Goal: Find specific page/section: Find specific page/section

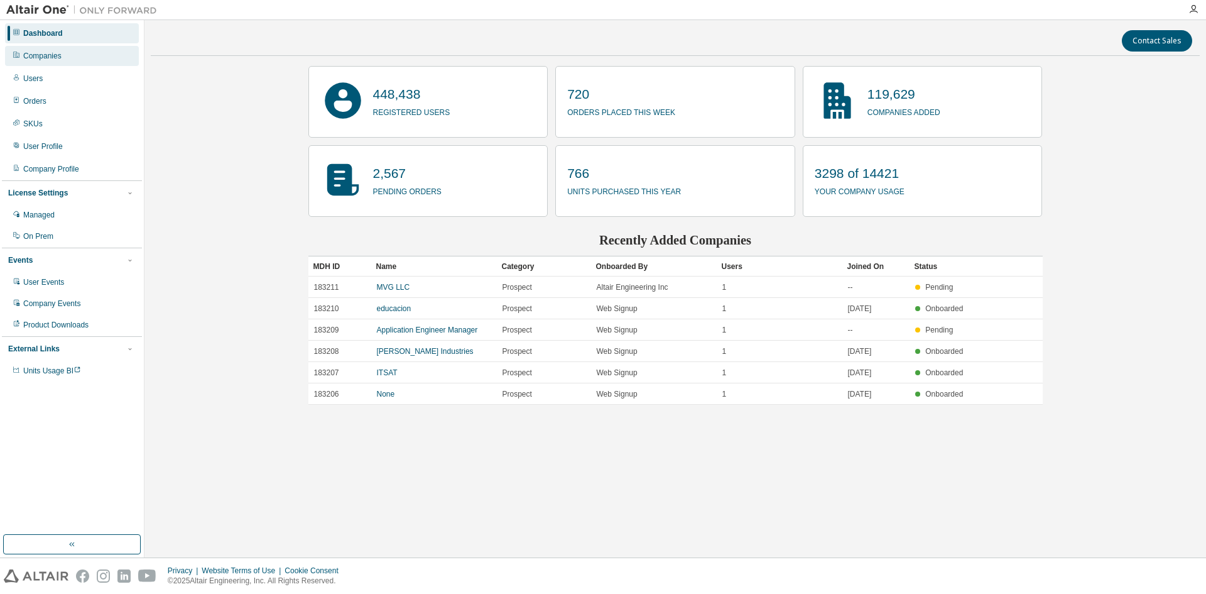
click at [39, 55] on div "Companies" at bounding box center [42, 56] width 38 height 10
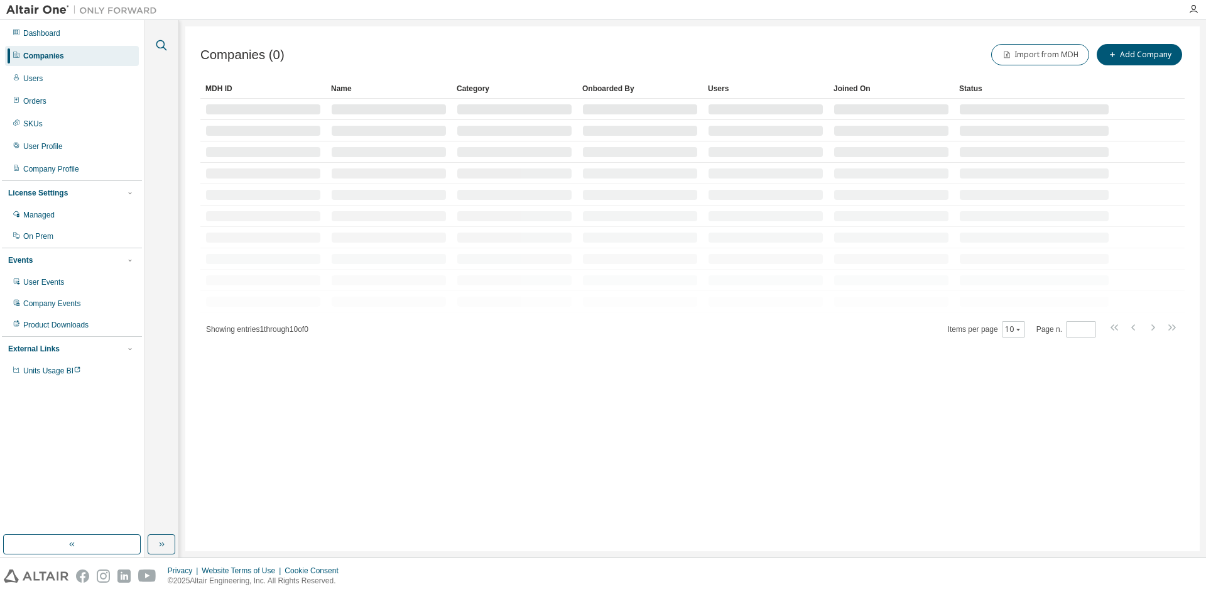
click at [160, 45] on icon "button" at bounding box center [161, 45] width 15 height 15
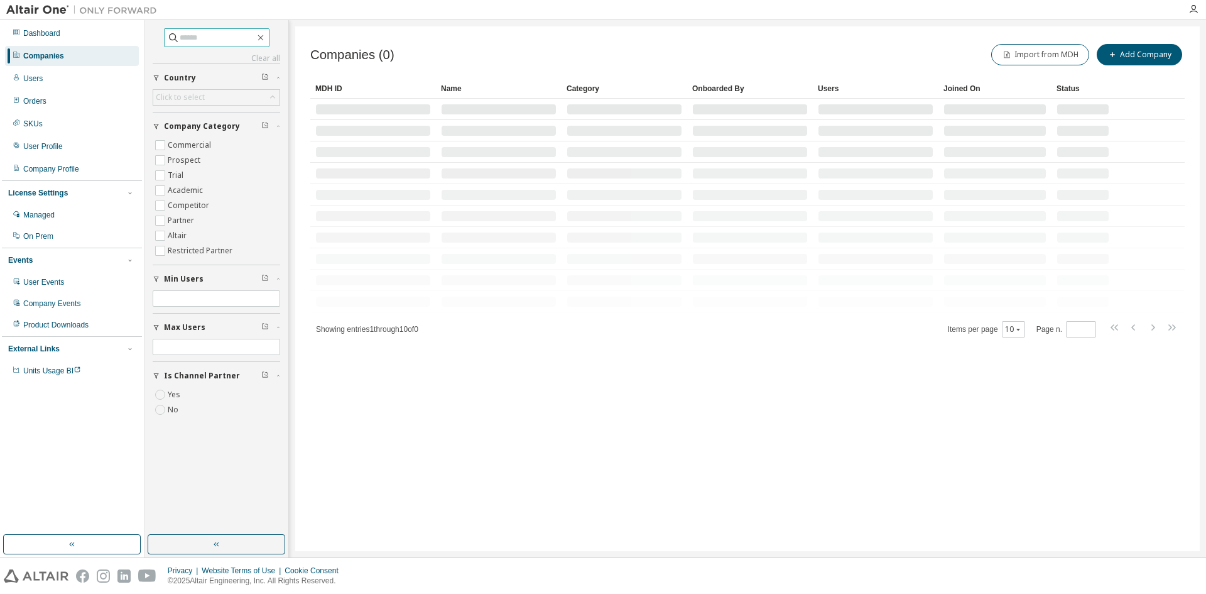
click at [185, 42] on input "text" at bounding box center [217, 37] width 75 height 13
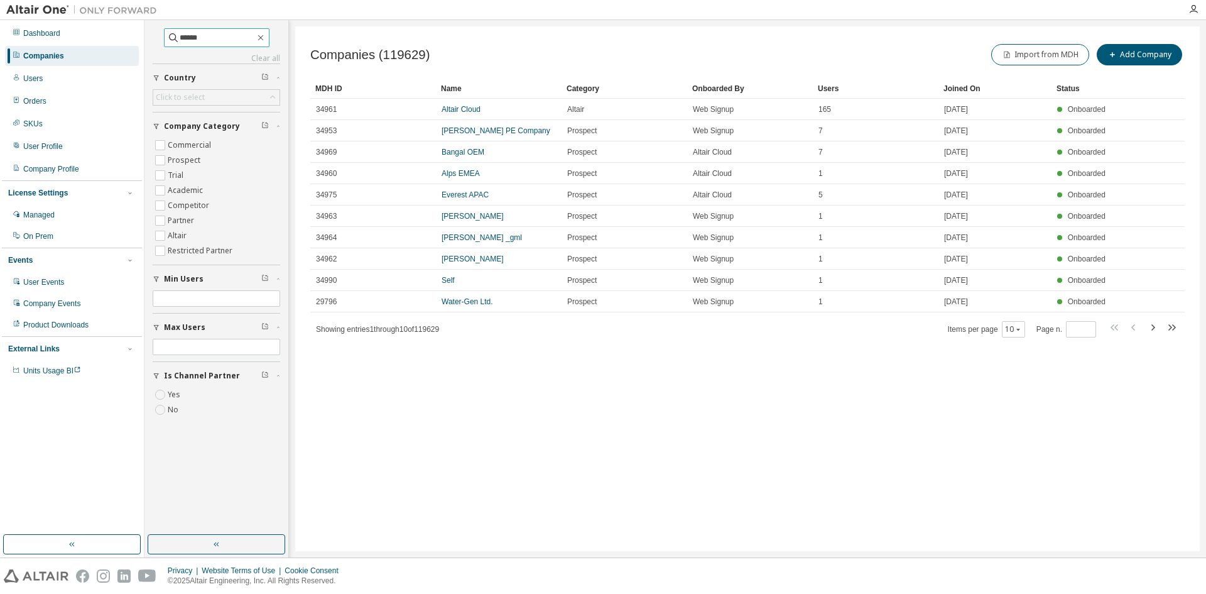
type input "******"
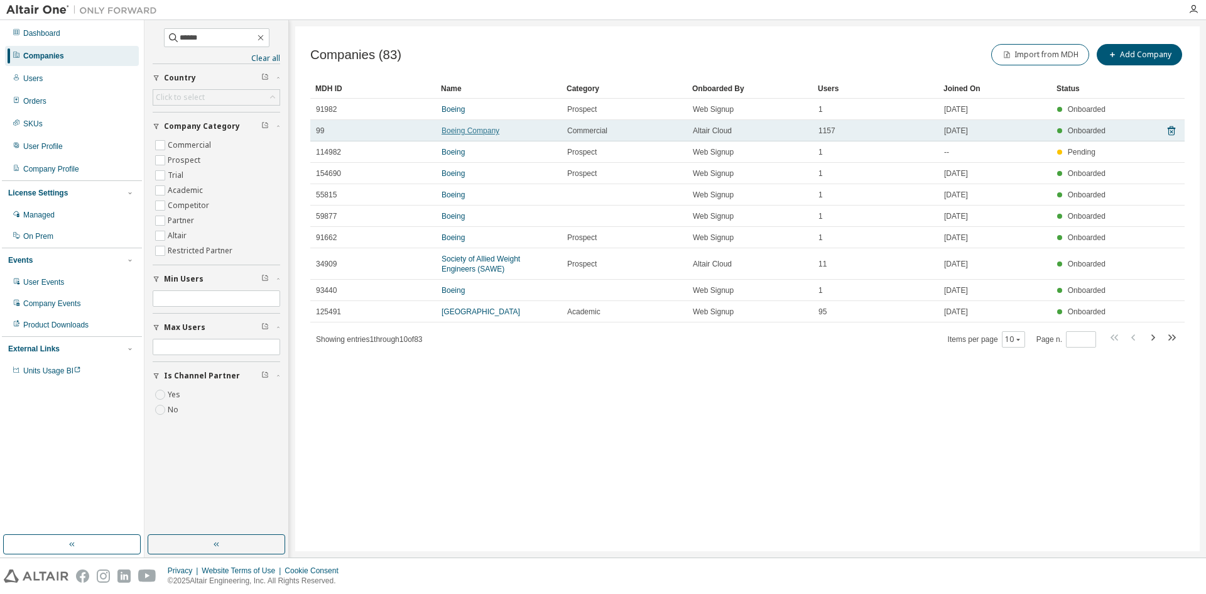
click at [488, 132] on link "Boeing Company" at bounding box center [471, 130] width 58 height 9
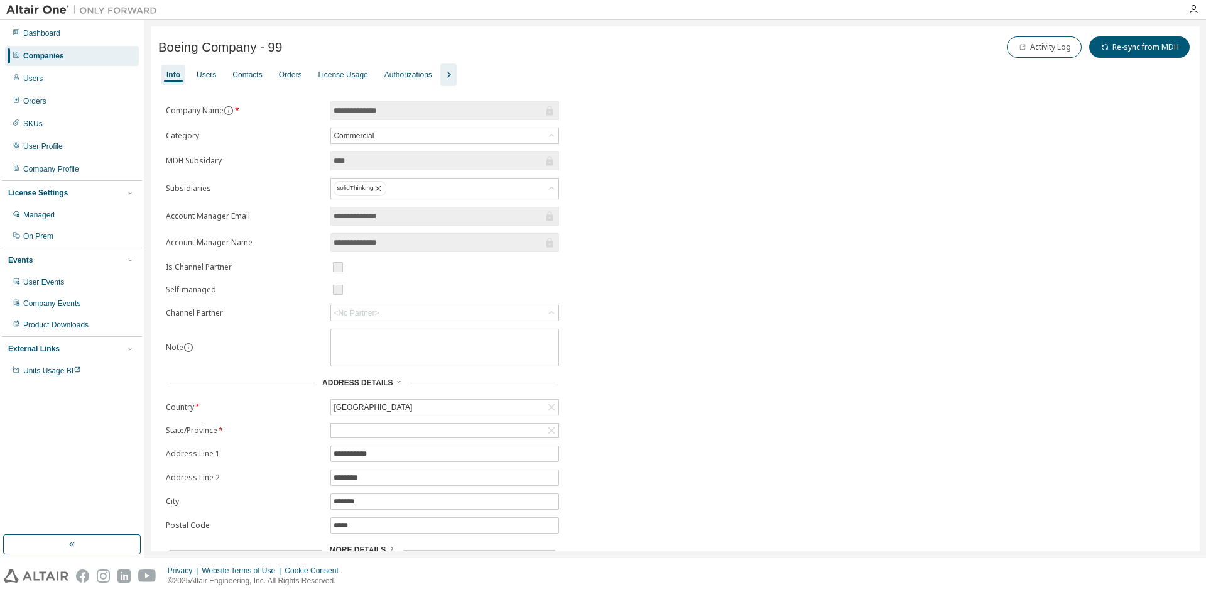
click at [451, 76] on icon "button" at bounding box center [449, 75] width 4 height 6
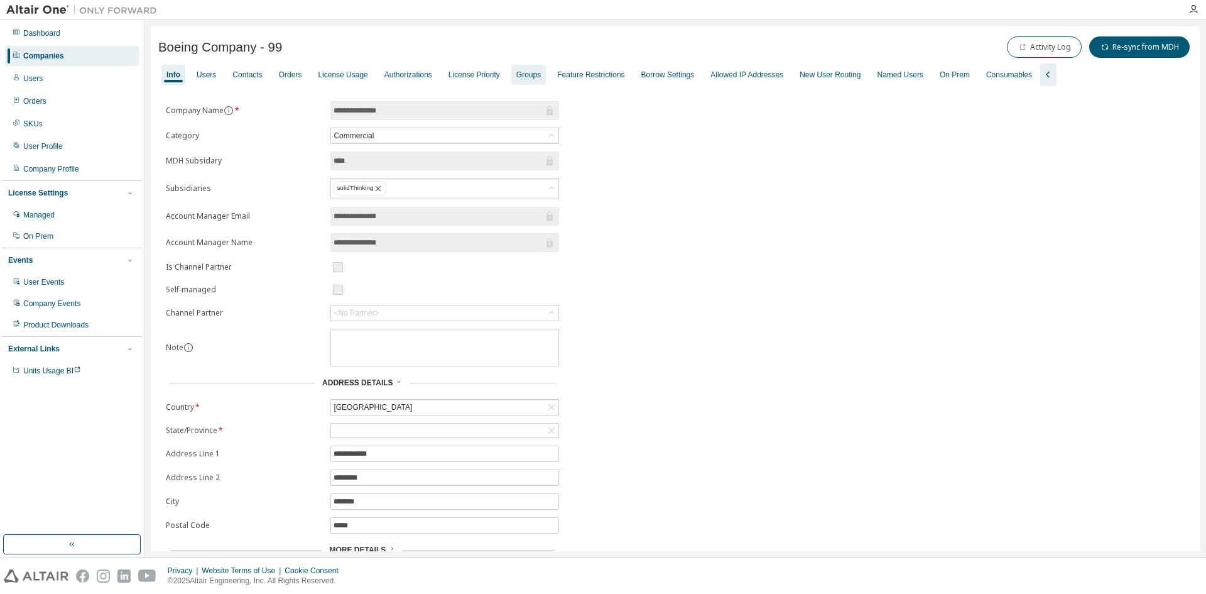
click at [541, 75] on div "Groups" at bounding box center [528, 75] width 25 height 10
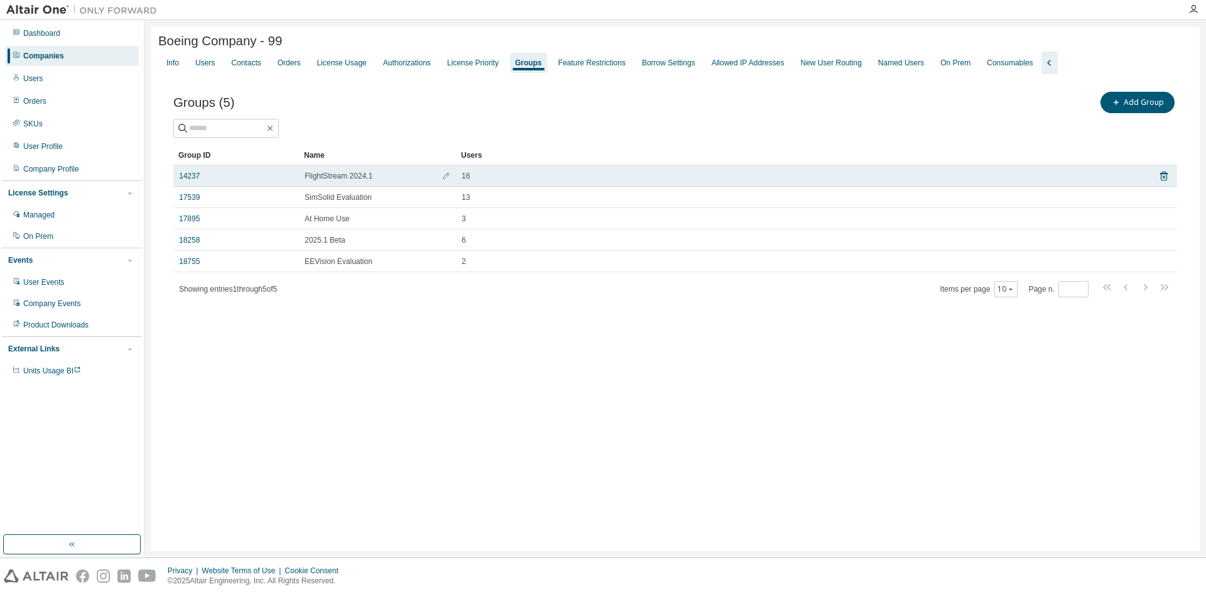
click at [337, 177] on span "FlightStream 2024.1" at bounding box center [339, 176] width 68 height 10
click at [182, 178] on link "14237" at bounding box center [189, 176] width 21 height 10
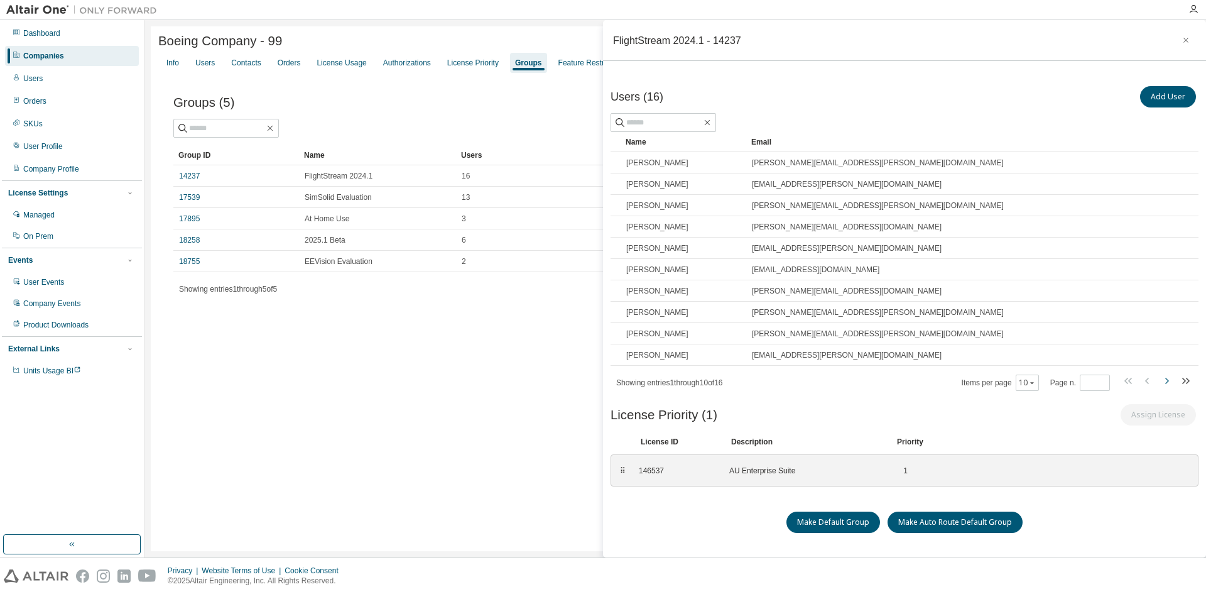
click at [1165, 381] on icon "button" at bounding box center [1167, 381] width 4 height 6
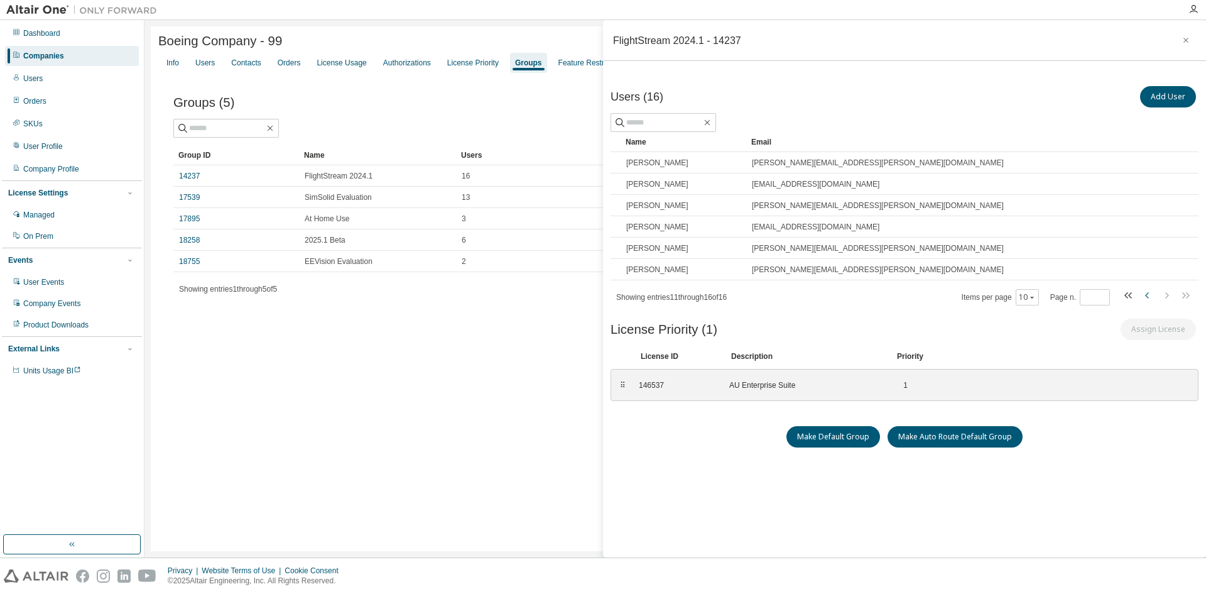
click at [1145, 296] on icon "button" at bounding box center [1147, 295] width 4 height 6
type input "*"
